Goal: Information Seeking & Learning: Check status

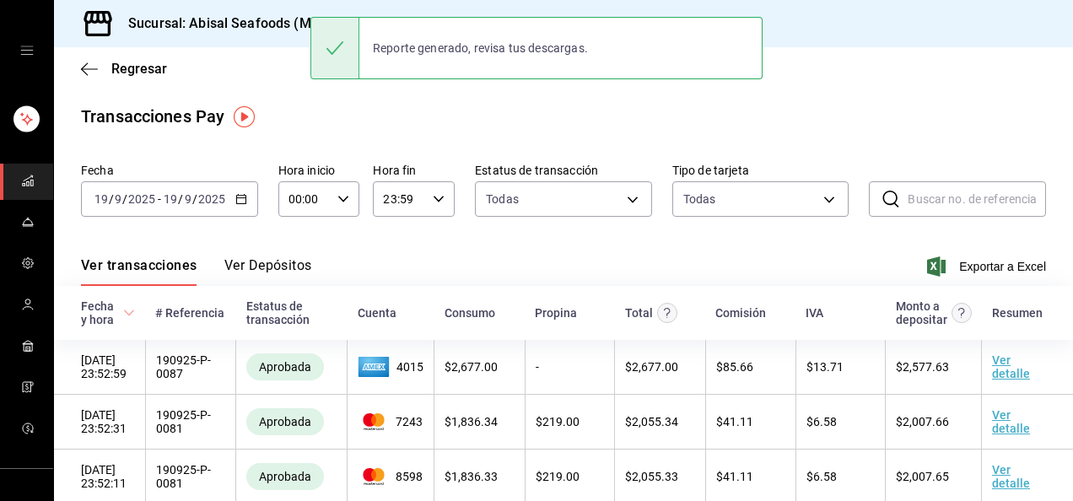
click at [344, 261] on div "Ver transacciones Ver Depósitos Exportar a Excel" at bounding box center [563, 261] width 965 height 49
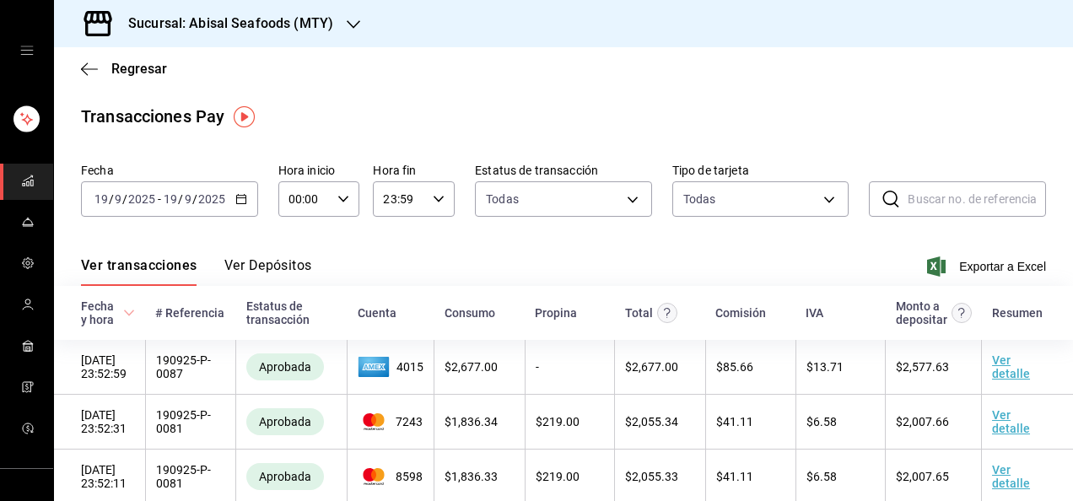
click at [572, 258] on div "Ver transacciones Ver Depósitos Exportar a Excel" at bounding box center [563, 261] width 965 height 49
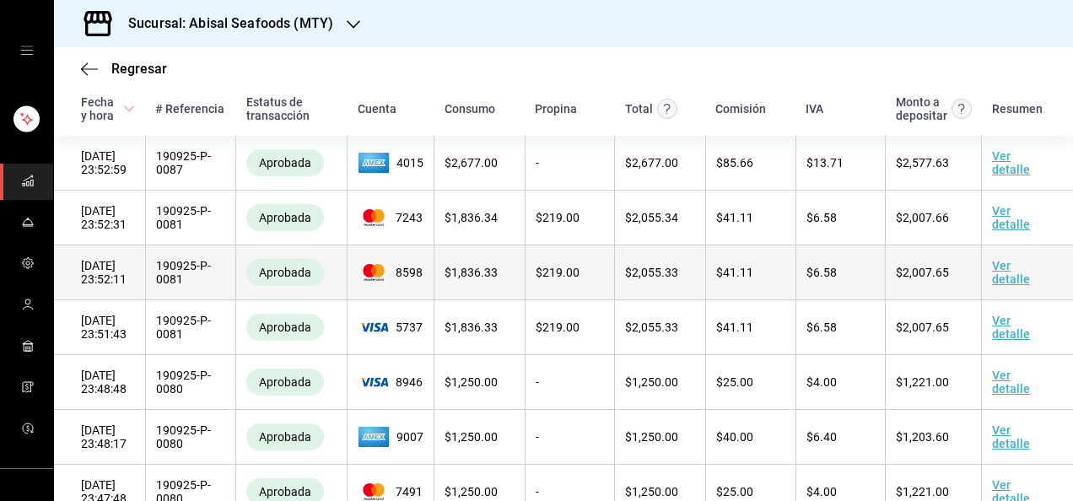
scroll to position [202, 0]
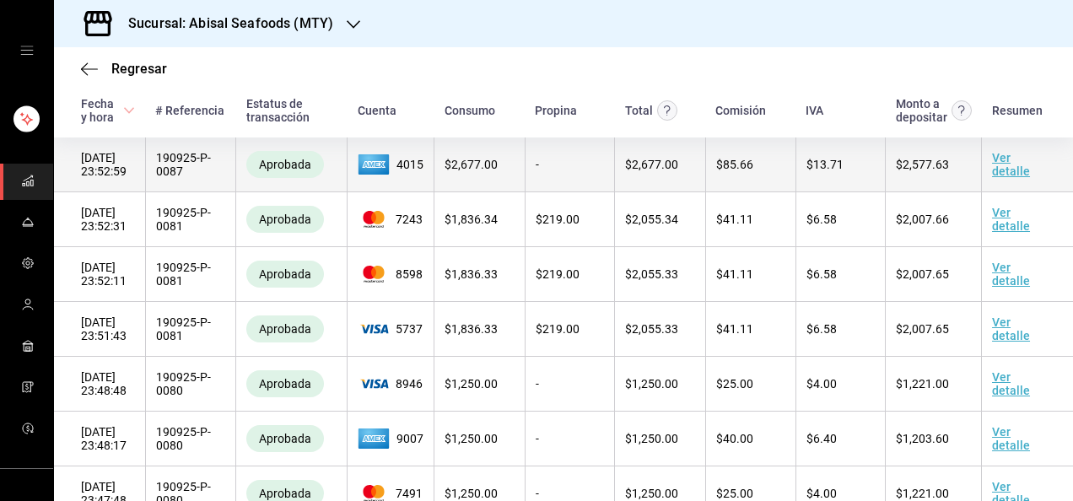
click at [999, 176] on link "Ver detalle" at bounding box center [1011, 164] width 38 height 27
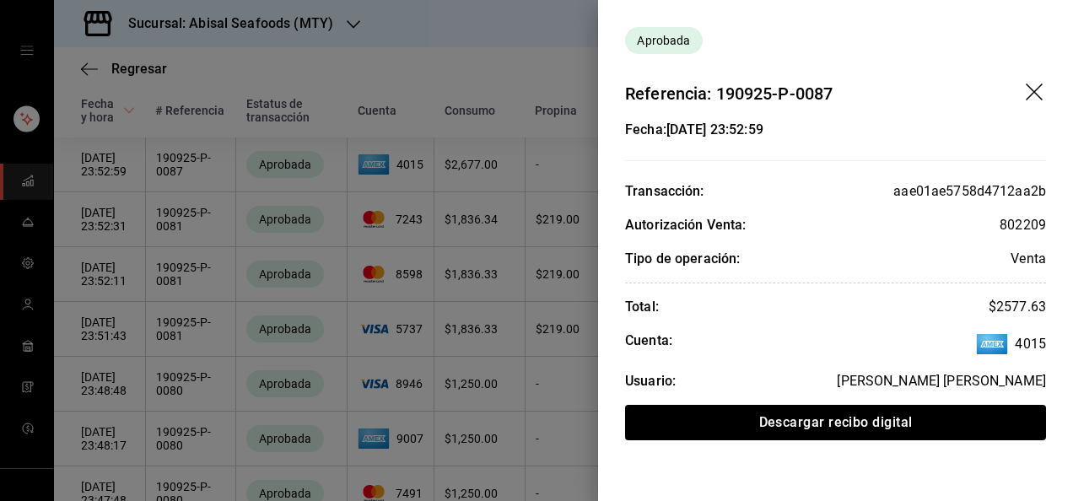
click at [1036, 86] on icon "drag" at bounding box center [1036, 94] width 20 height 20
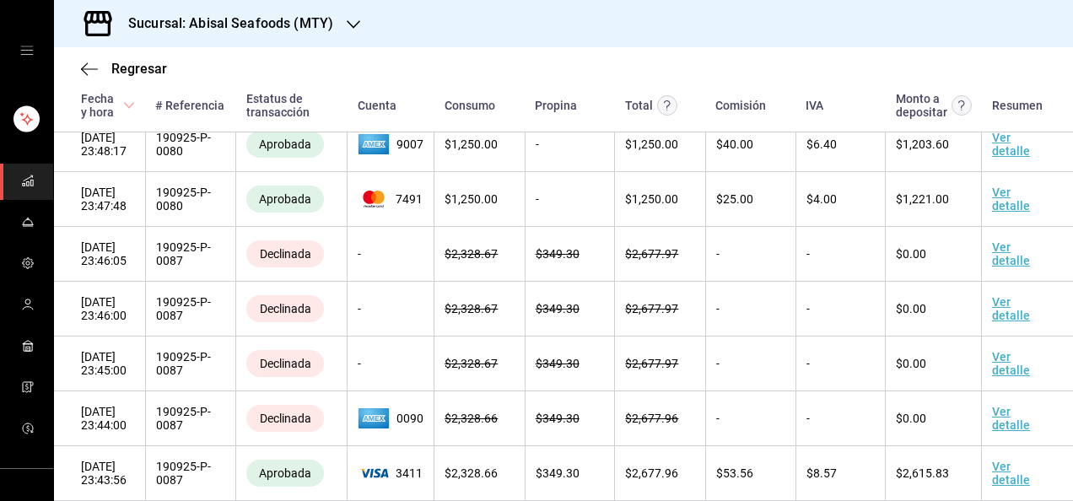
scroll to position [536, 0]
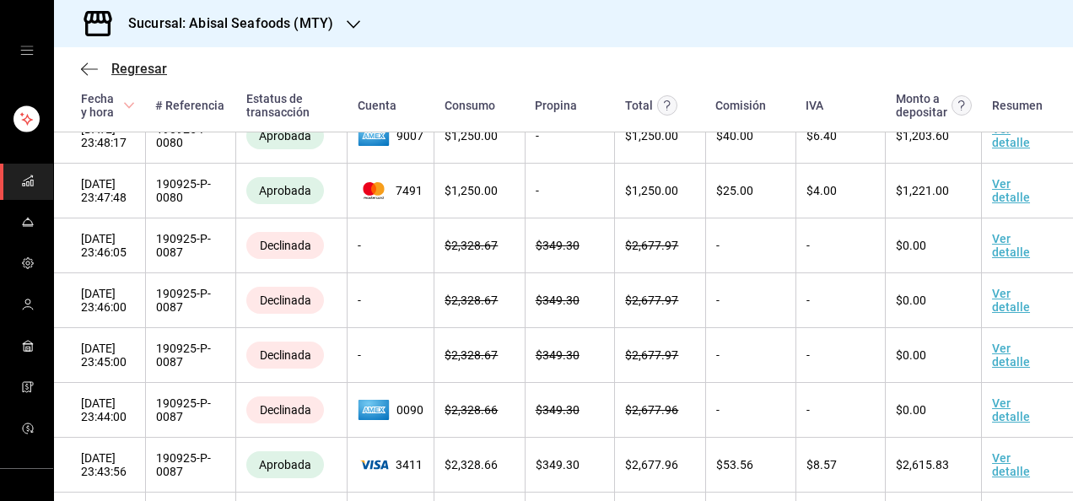
click at [133, 62] on span "Regresar" at bounding box center [139, 69] width 56 height 16
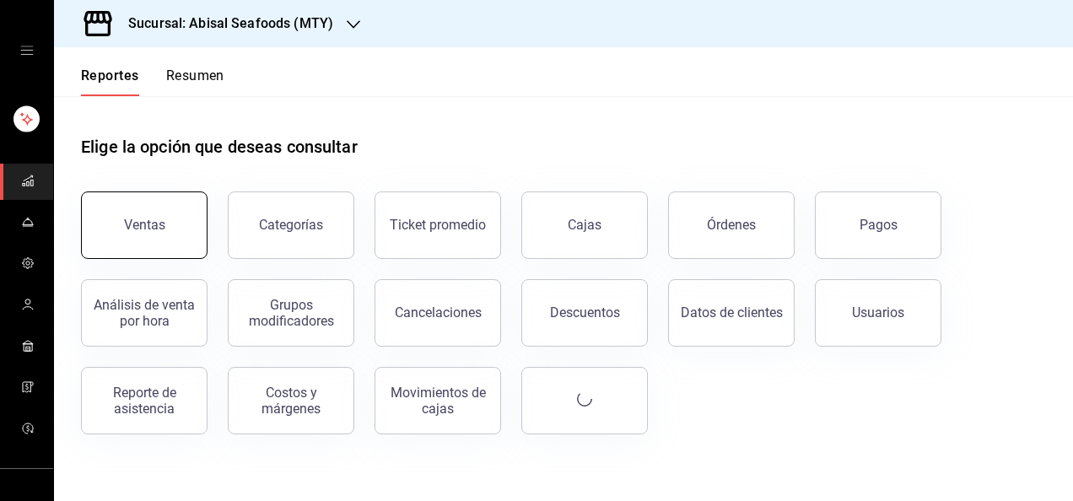
click at [167, 235] on button "Ventas" at bounding box center [144, 224] width 127 height 67
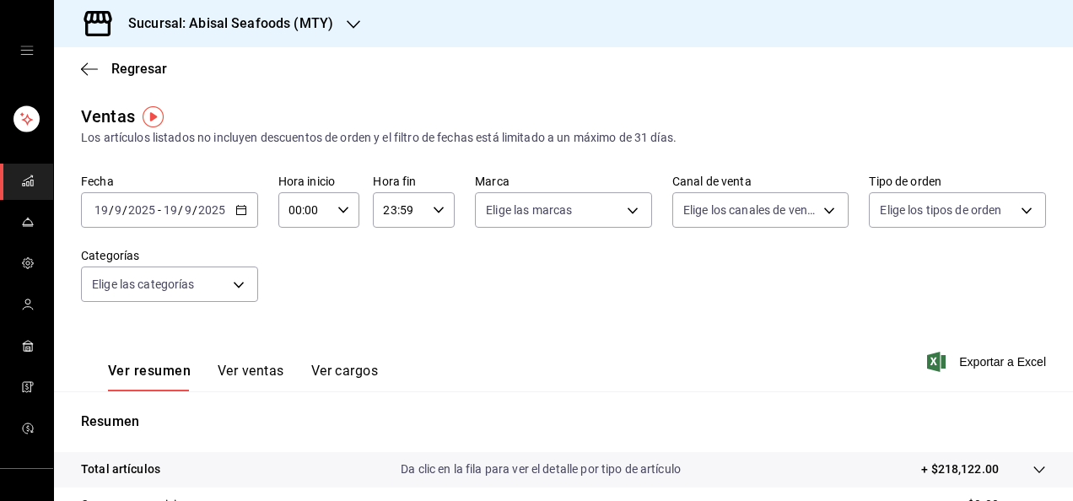
click at [178, 210] on span "/" at bounding box center [180, 209] width 5 height 13
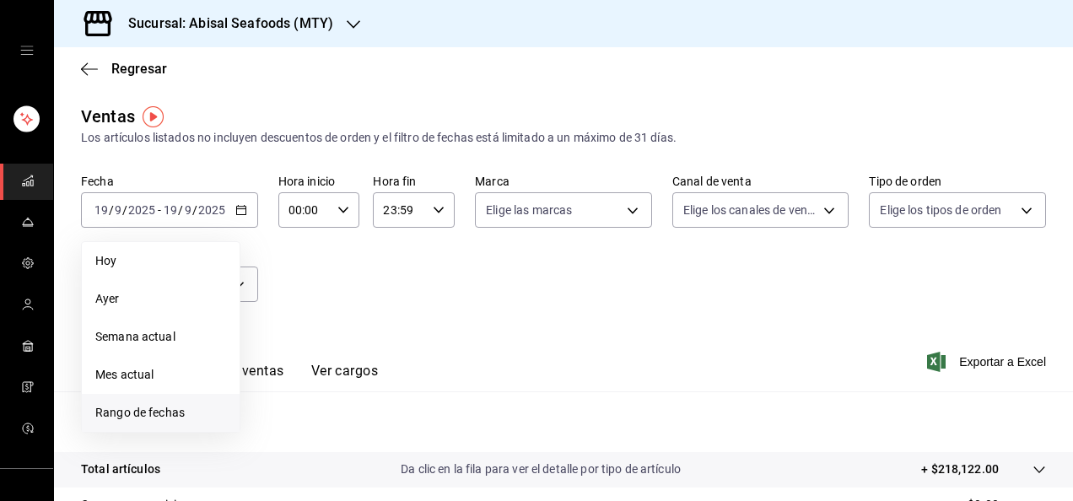
click at [155, 422] on li "Rango de fechas" at bounding box center [161, 413] width 158 height 38
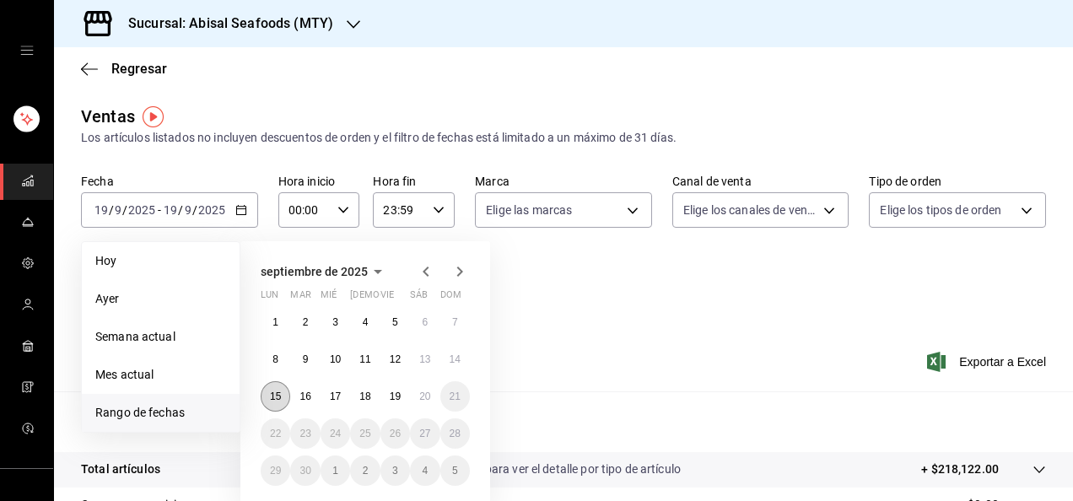
click at [281, 389] on button "15" at bounding box center [276, 396] width 30 height 30
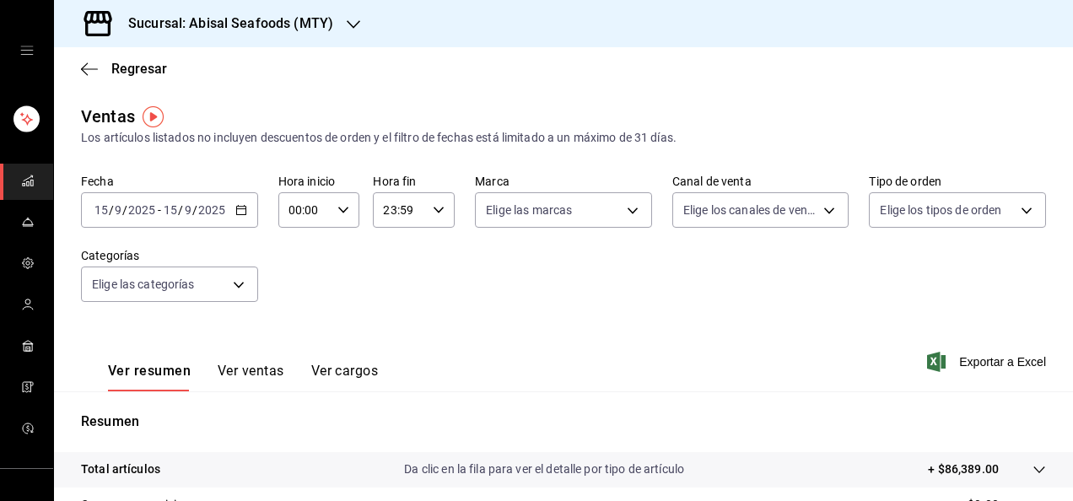
click at [503, 332] on div "Ver resumen Ver ventas Ver cargos Exportar a Excel" at bounding box center [563, 356] width 1019 height 69
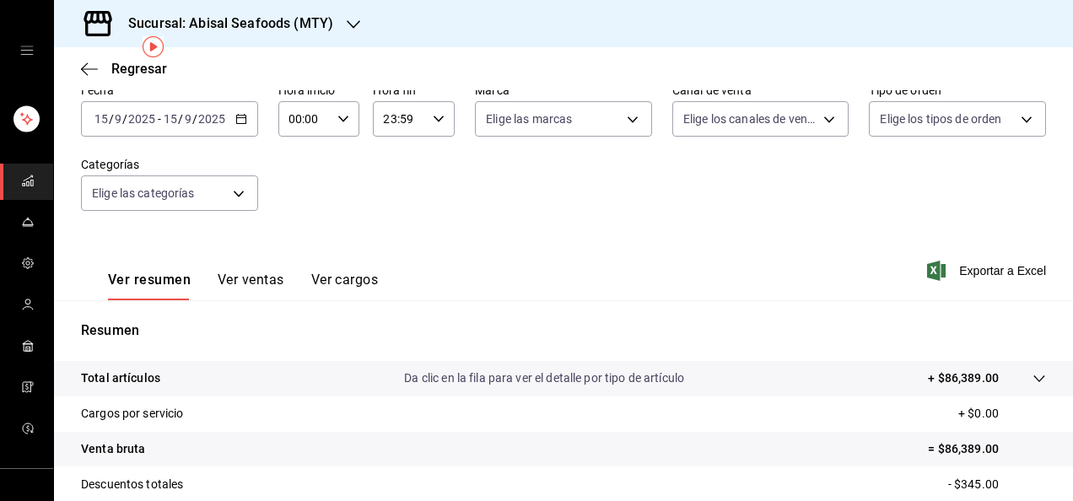
scroll to position [67, 0]
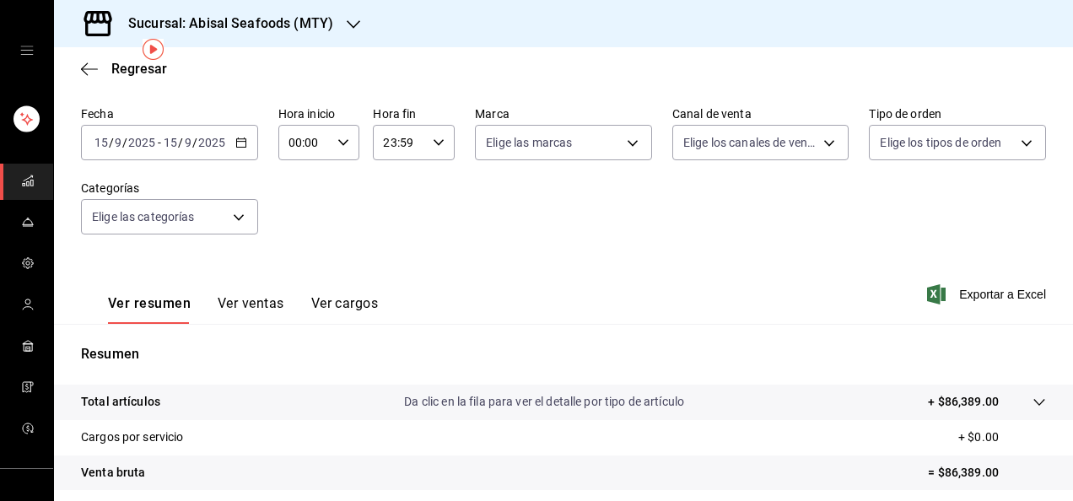
click at [177, 138] on input "15" at bounding box center [170, 142] width 15 height 13
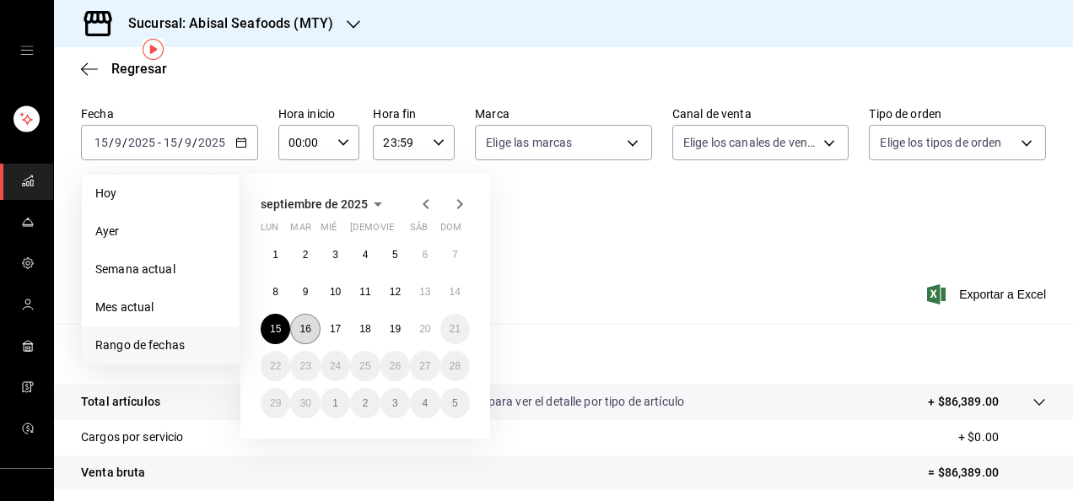
click at [310, 327] on abbr "16" at bounding box center [304, 329] width 11 height 12
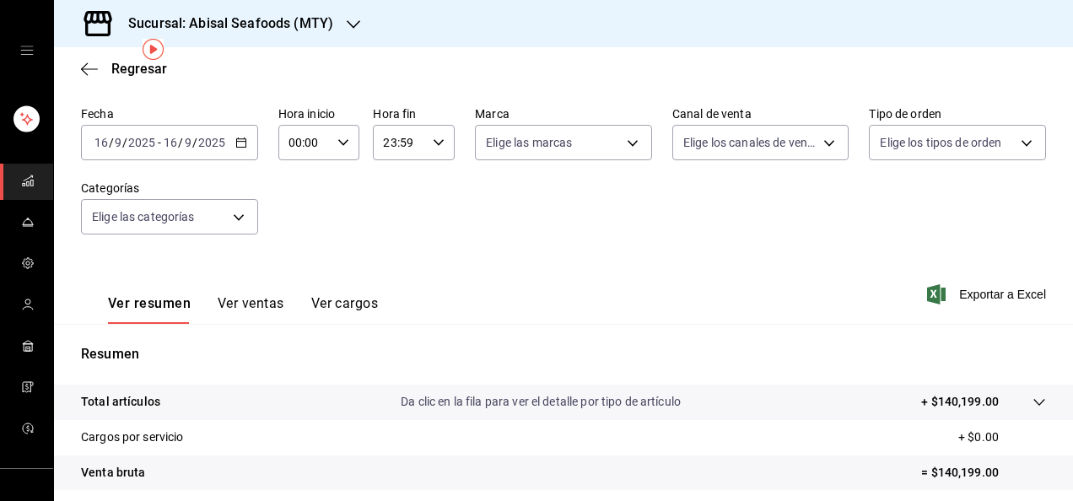
click at [563, 289] on div "Ver resumen Ver ventas Ver cargos Exportar a Excel" at bounding box center [563, 289] width 1019 height 69
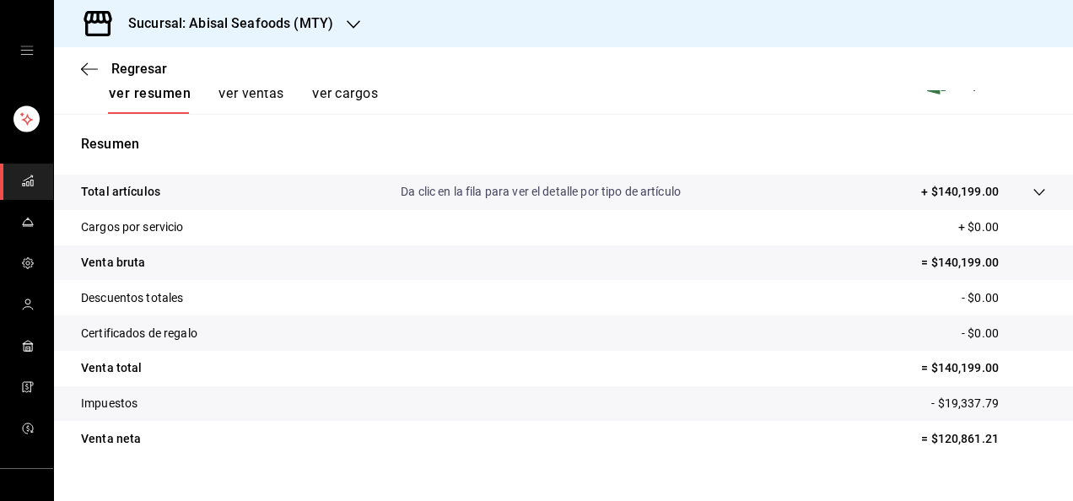
scroll to position [307, 0]
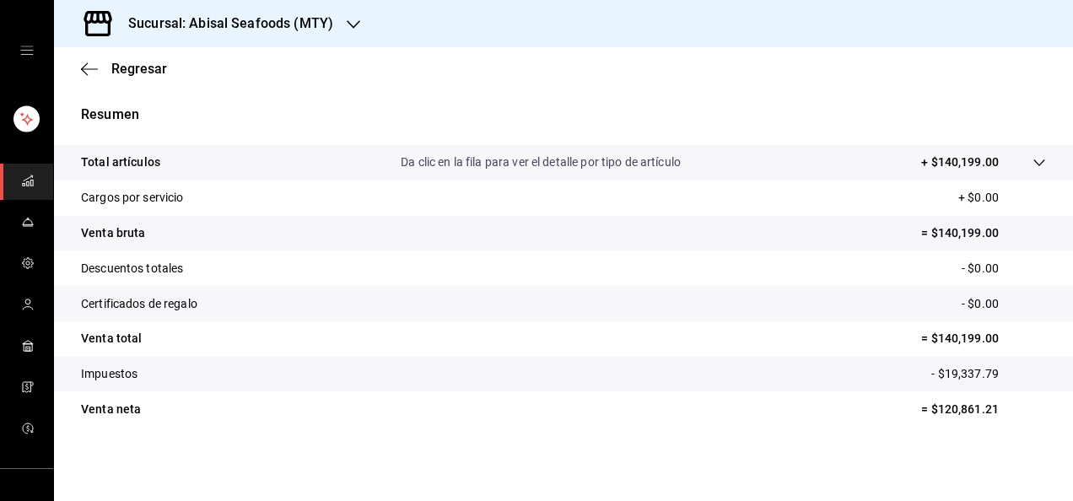
click at [563, 289] on tr "Certificados de regalo - $0.00" at bounding box center [563, 303] width 1019 height 35
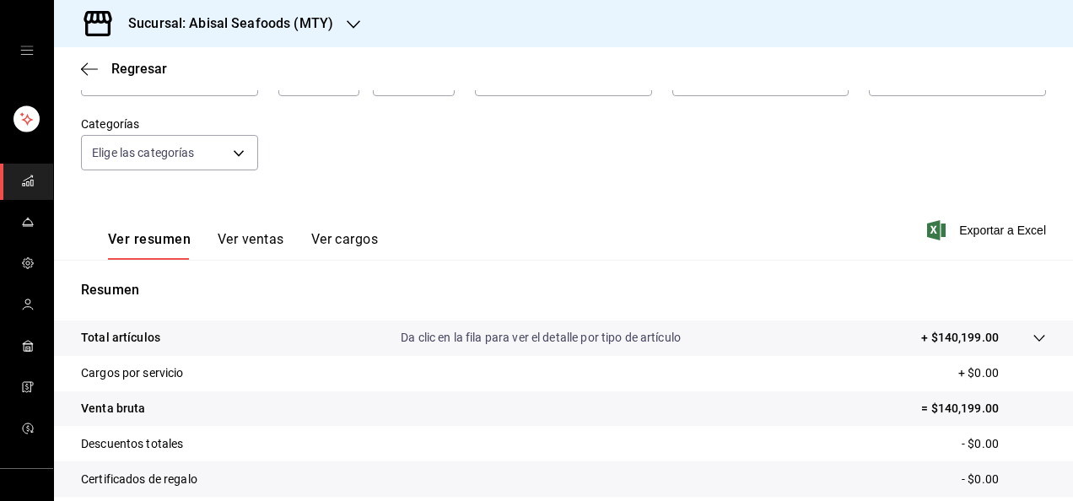
scroll to position [105, 0]
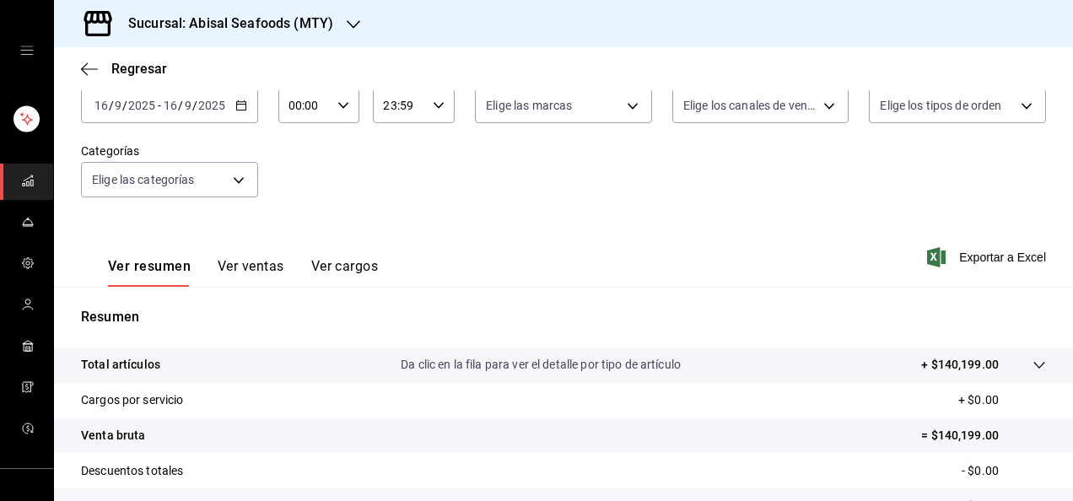
click at [208, 113] on div "[DATE] [DATE] - [DATE] [DATE]" at bounding box center [169, 105] width 177 height 35
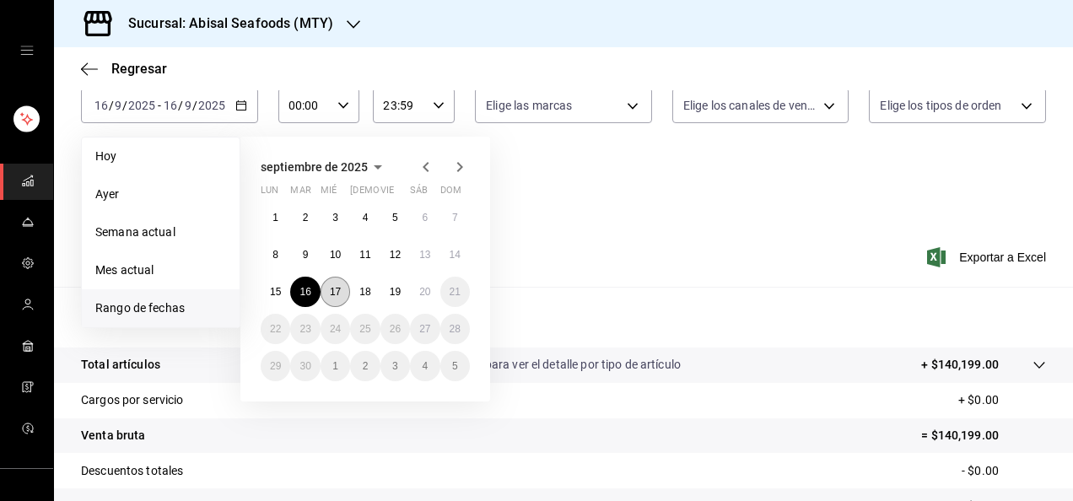
click at [342, 301] on button "17" at bounding box center [336, 292] width 30 height 30
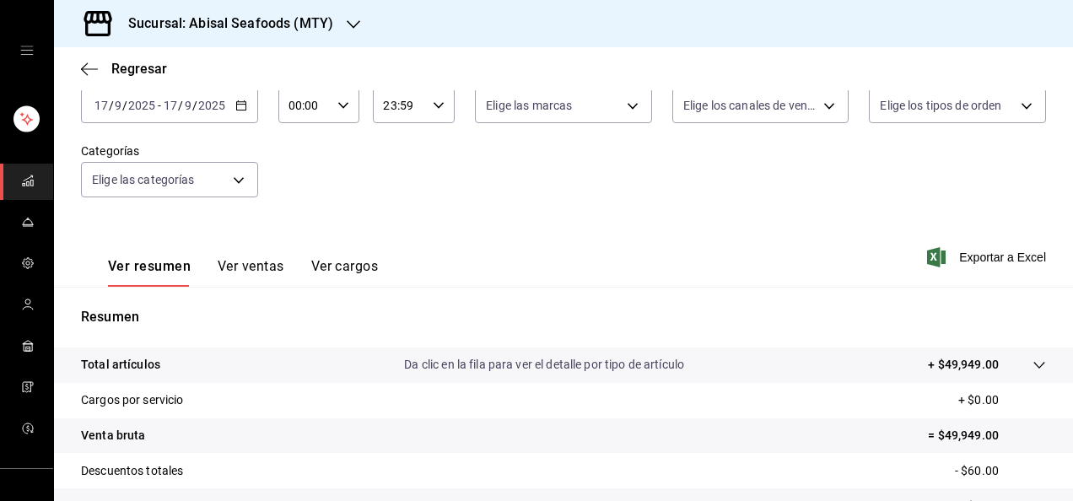
click at [551, 282] on div "Ver resumen Ver ventas Ver cargos Exportar a Excel" at bounding box center [563, 252] width 1019 height 69
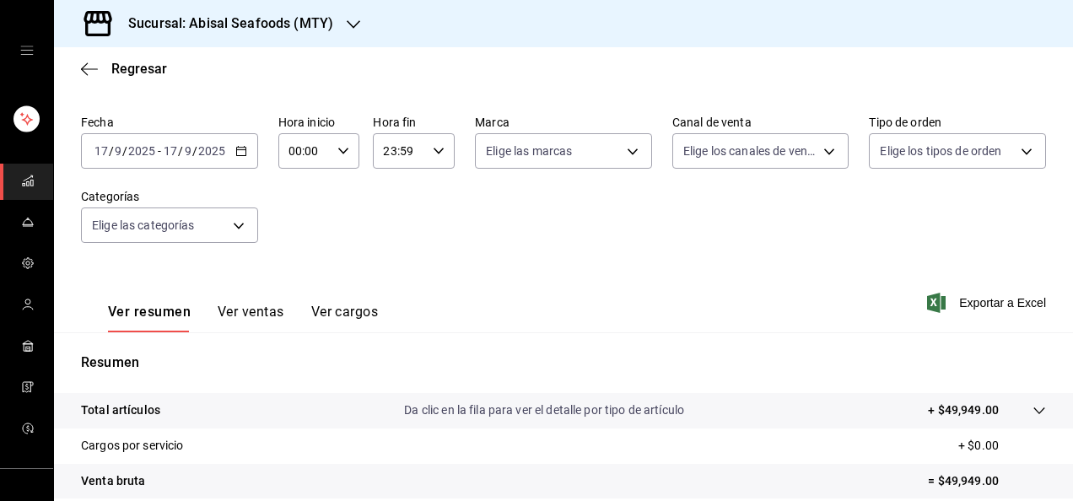
scroll to position [37, 0]
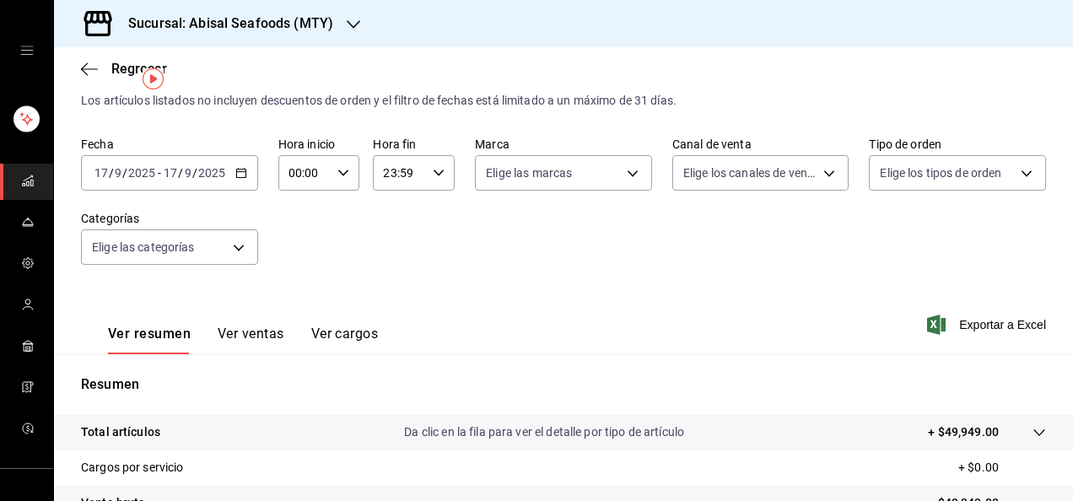
click at [167, 181] on div "[DATE] [DATE] - [DATE] [DATE]" at bounding box center [169, 172] width 177 height 35
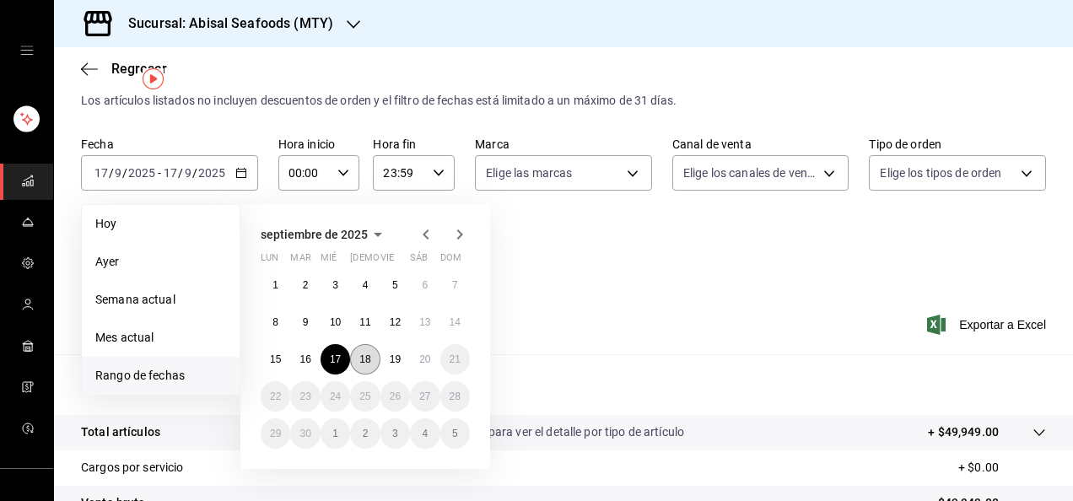
click at [364, 358] on abbr "18" at bounding box center [364, 359] width 11 height 12
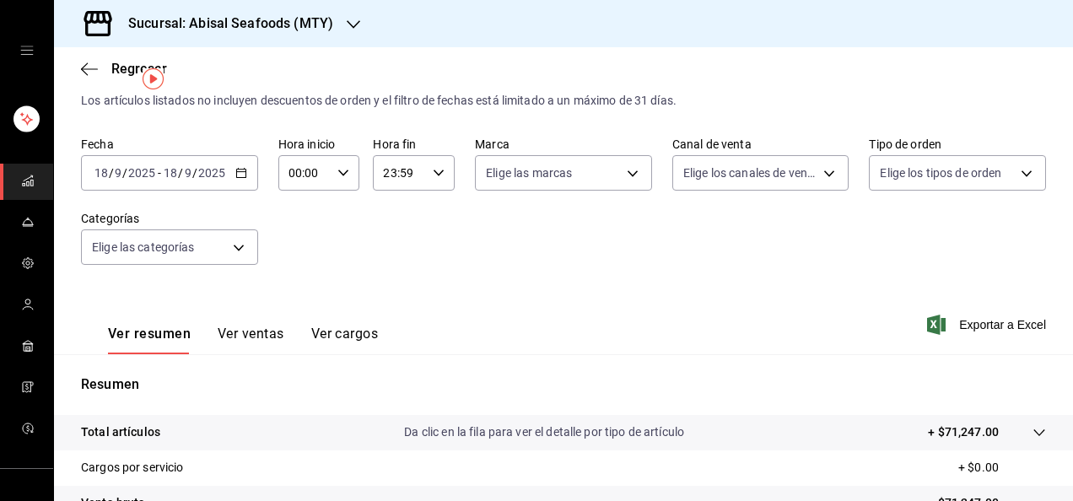
click at [550, 294] on div "Ver resumen Ver ventas Ver cargos Exportar a Excel" at bounding box center [563, 319] width 1019 height 69
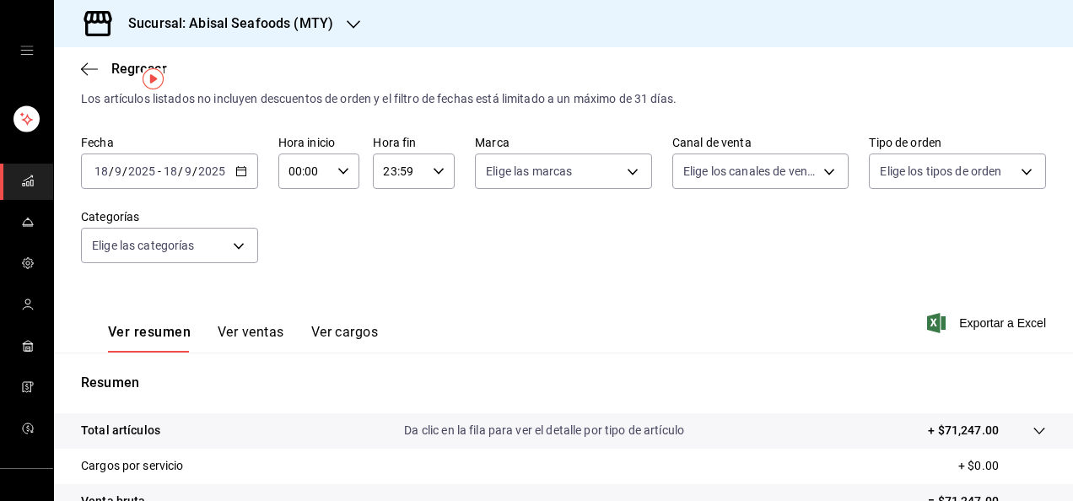
scroll to position [37, 0]
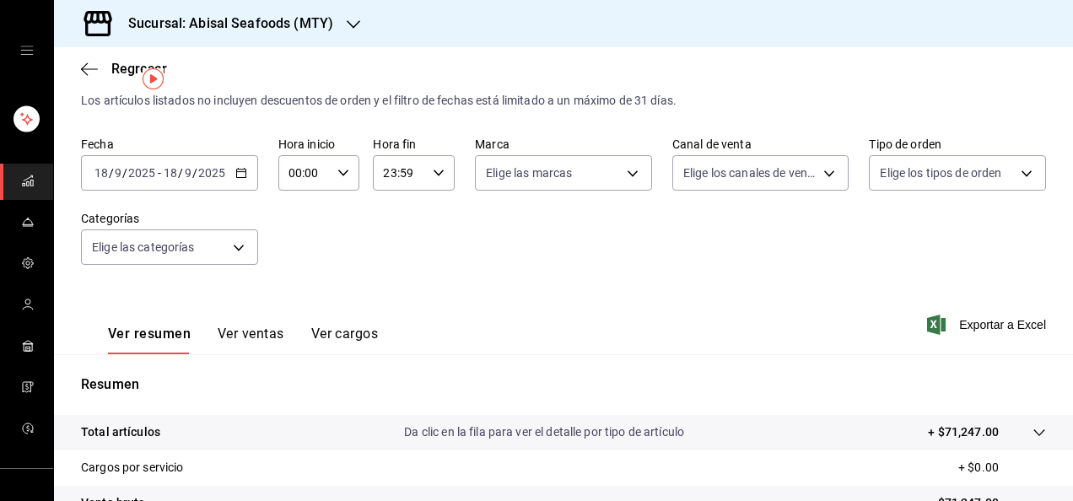
click at [194, 178] on span "/" at bounding box center [194, 172] width 5 height 13
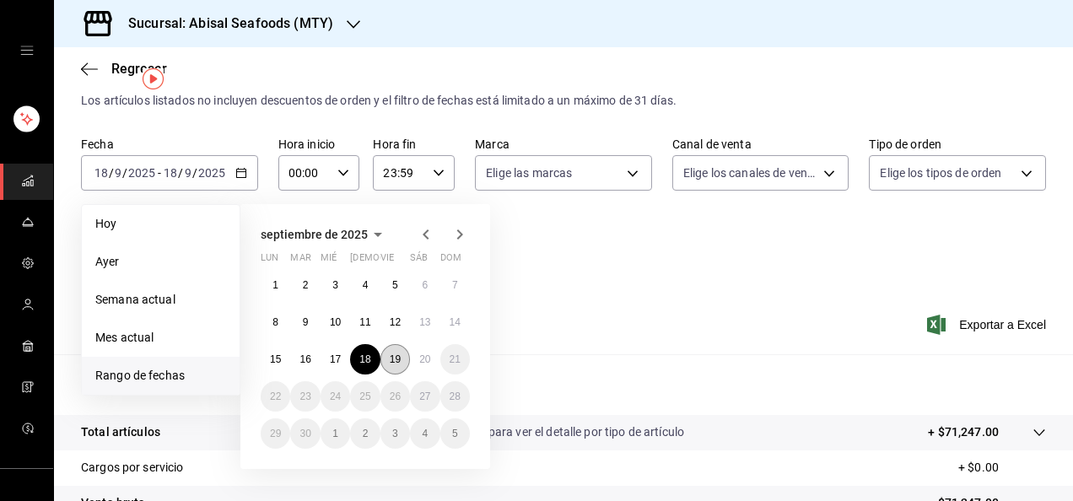
click at [395, 358] on abbr "19" at bounding box center [395, 359] width 11 height 12
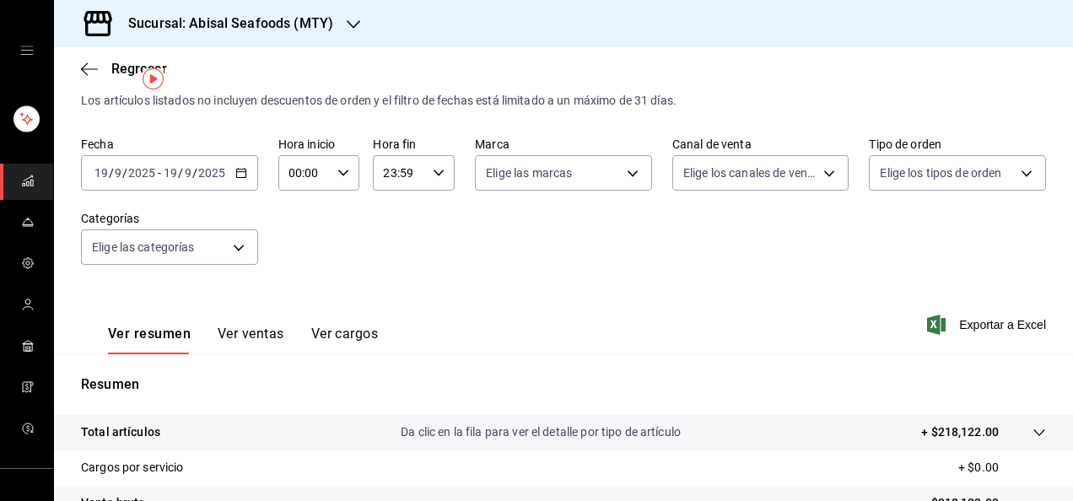
click at [563, 278] on div "Fecha [DATE] [DATE] - [DATE] [DATE] Hora inicio 00:00 Hora inicio Hora fin 23:5…" at bounding box center [563, 211] width 965 height 148
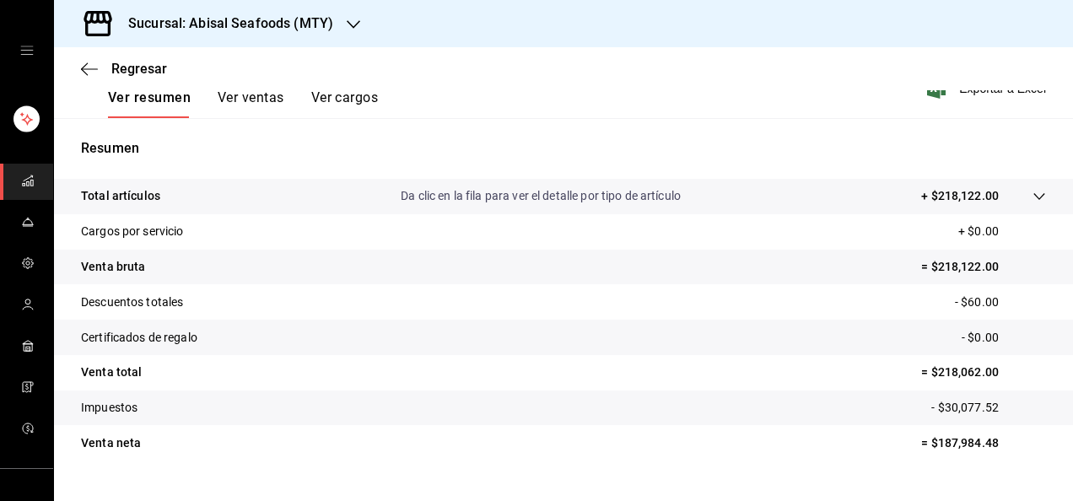
scroll to position [307, 0]
